Goal: Information Seeking & Learning: Learn about a topic

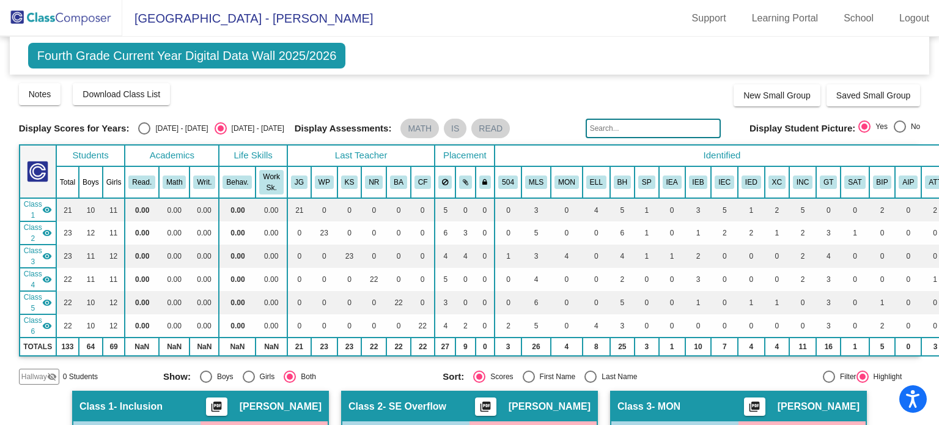
click at [215, 63] on span "Fourth Grade Current Year Digital Data Wall 2025/2026" at bounding box center [187, 56] width 318 height 26
click at [215, 51] on span "Fourth Grade Current Year Digital Data Wall 2025/2026" at bounding box center [187, 56] width 318 height 26
click at [211, 12] on span "[GEOGRAPHIC_DATA] - [PERSON_NAME]" at bounding box center [247, 19] width 251 height 20
click at [52, 12] on img at bounding box center [61, 18] width 122 height 36
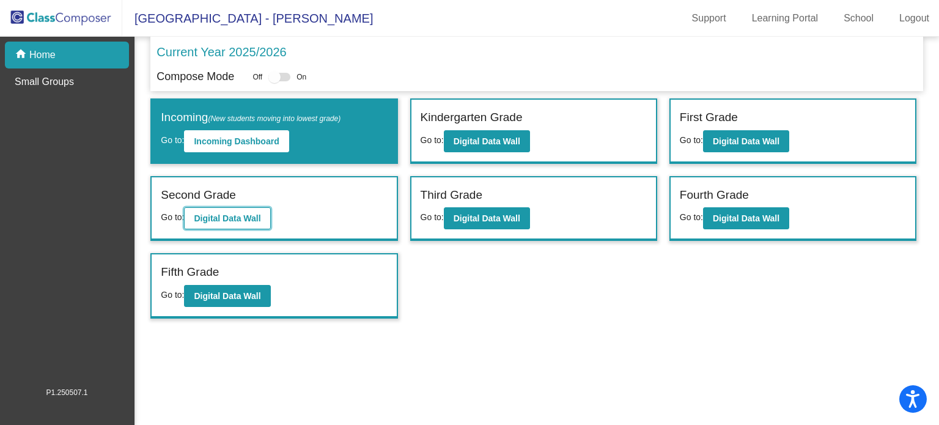
click at [195, 211] on button "Digital Data Wall" at bounding box center [227, 218] width 86 height 22
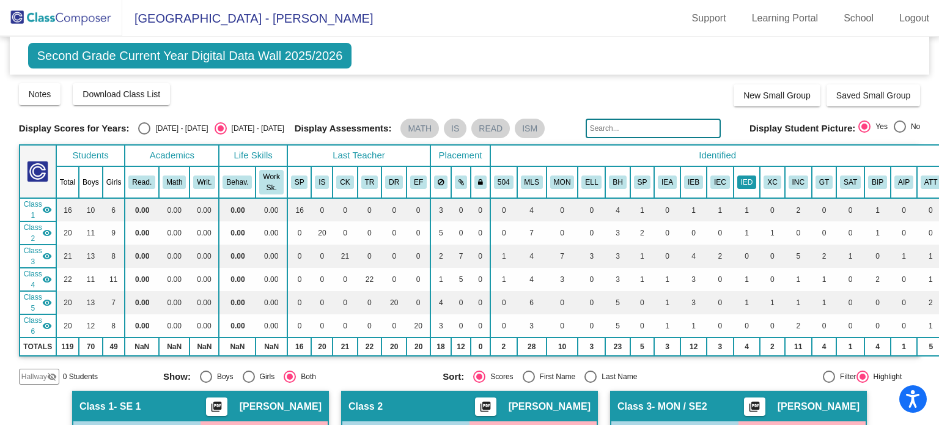
click at [738, 183] on button "IED" at bounding box center [748, 182] width 20 height 13
click at [49, 213] on mat-icon "visibility" at bounding box center [47, 210] width 10 height 10
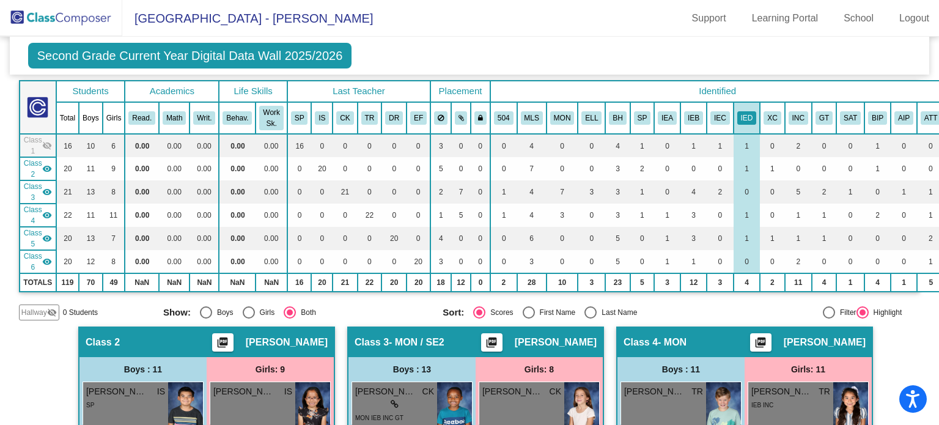
scroll to position [3, 0]
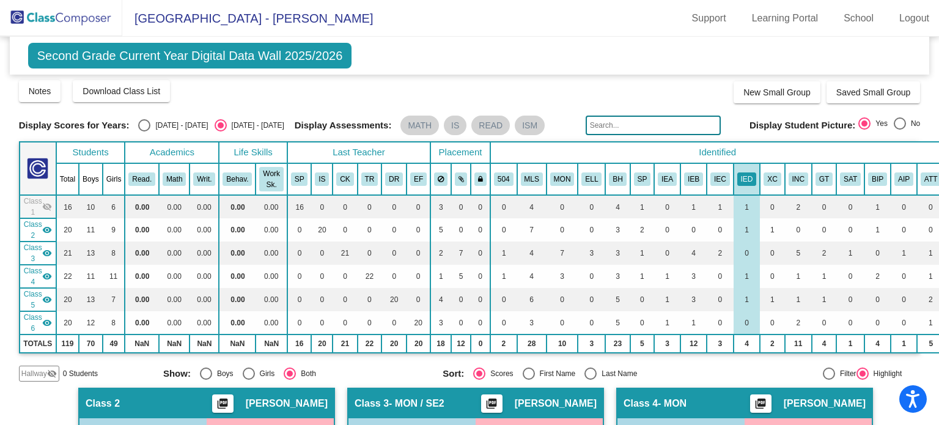
click at [44, 209] on mat-icon "visibility_off" at bounding box center [47, 207] width 10 height 10
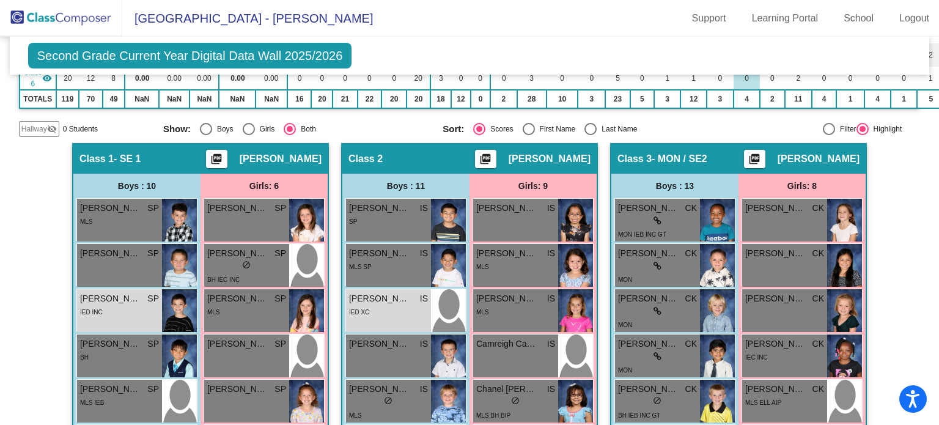
scroll to position [0, 0]
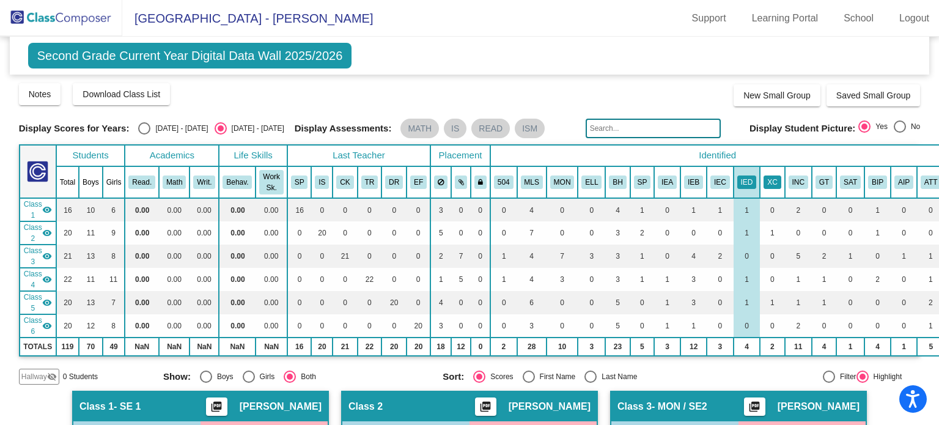
click at [768, 183] on button "XC" at bounding box center [772, 182] width 17 height 13
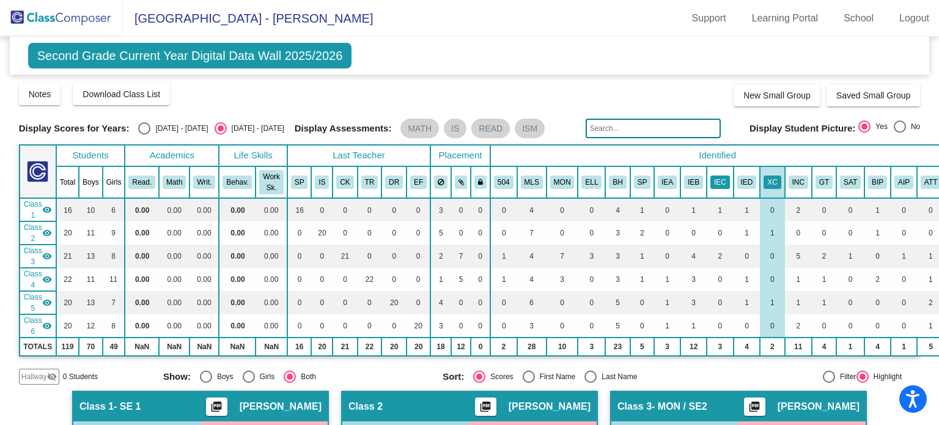
click at [711, 179] on button "IEC" at bounding box center [721, 182] width 20 height 13
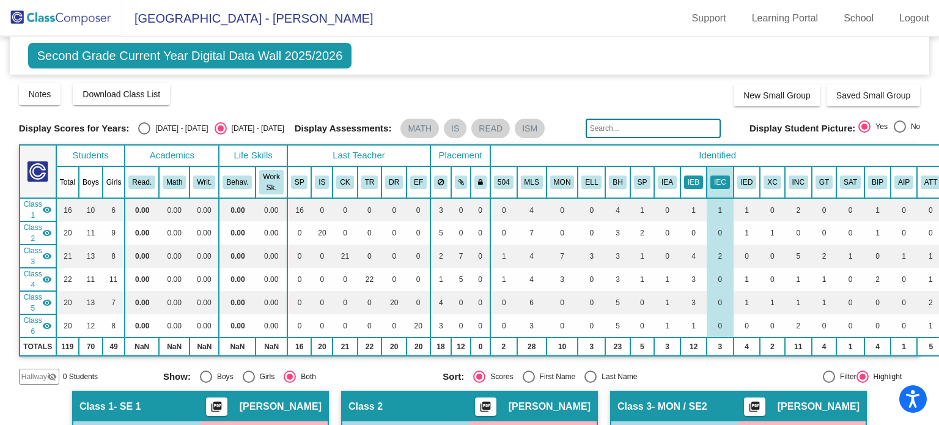
click at [688, 182] on button "IEB" at bounding box center [693, 182] width 19 height 13
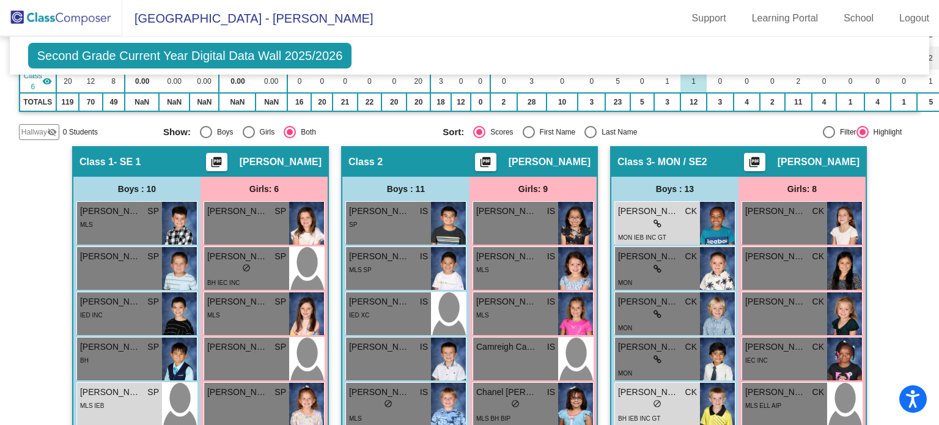
scroll to position [61, 0]
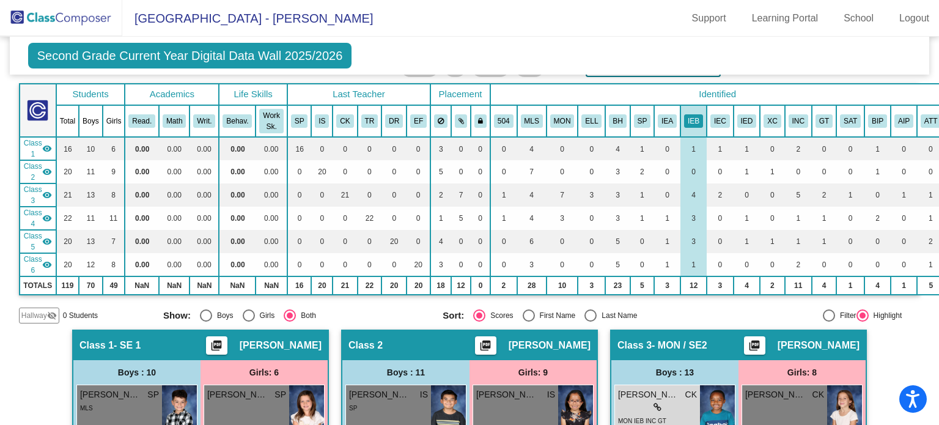
click at [660, 130] on th "IEA" at bounding box center [667, 121] width 26 height 32
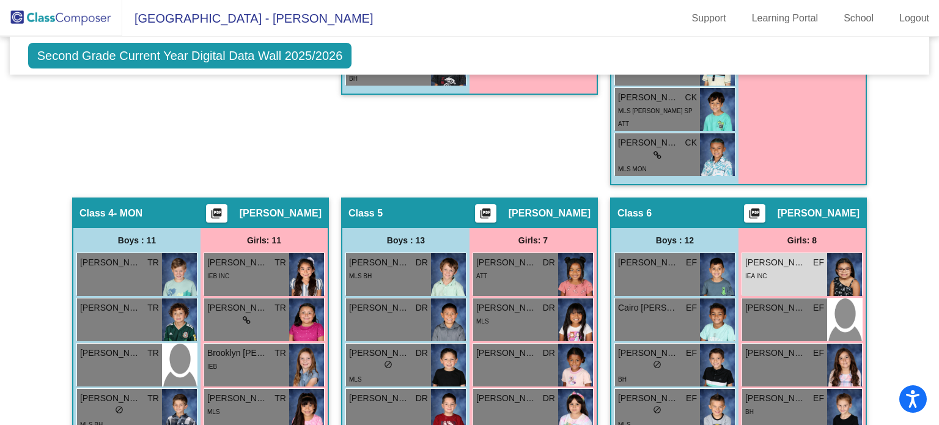
scroll to position [917, 0]
